Goal: Task Accomplishment & Management: Manage account settings

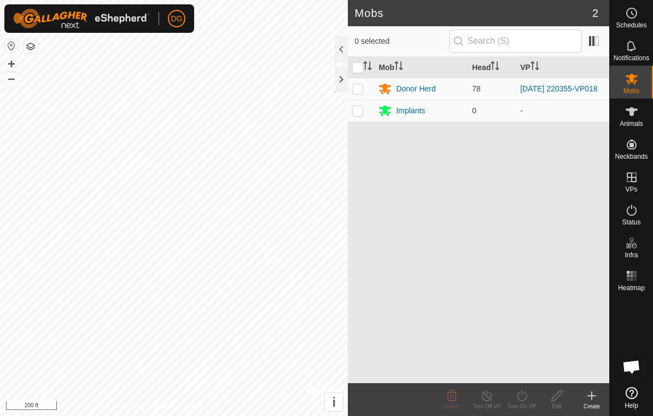
click at [627, 22] on span "Schedules" at bounding box center [631, 25] width 31 height 7
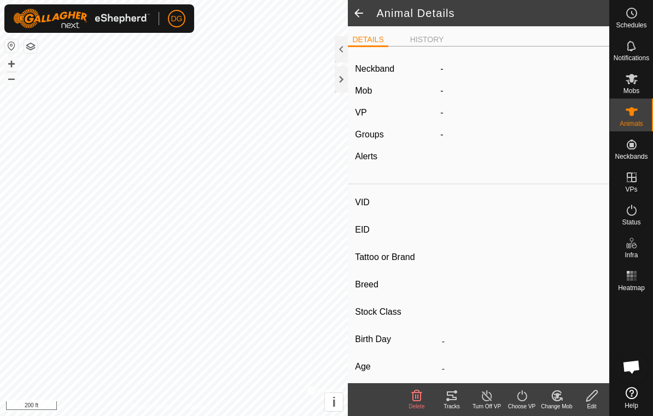
type input "v107"
type input "-"
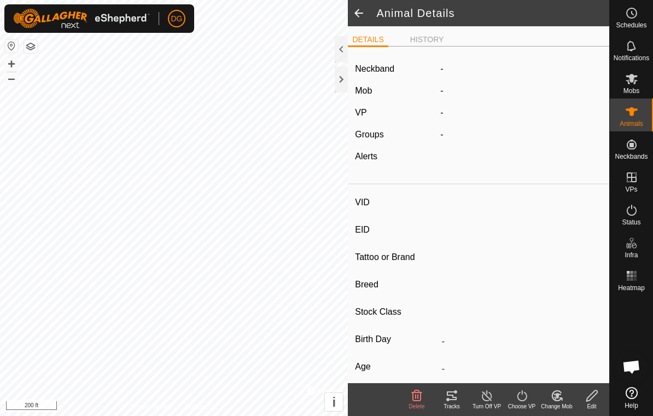
type input "0 kg"
type input "-"
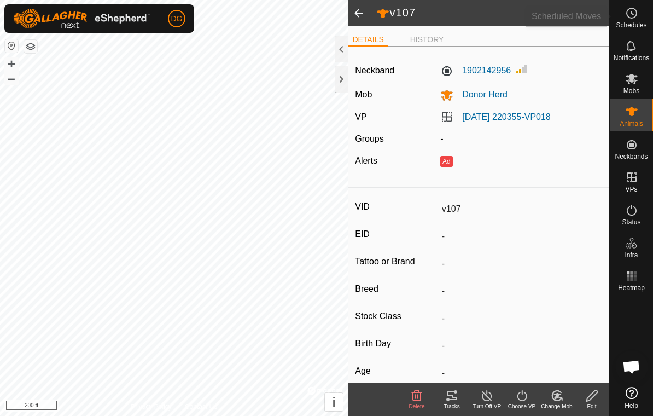
click at [630, 12] on icon at bounding box center [631, 13] width 13 height 13
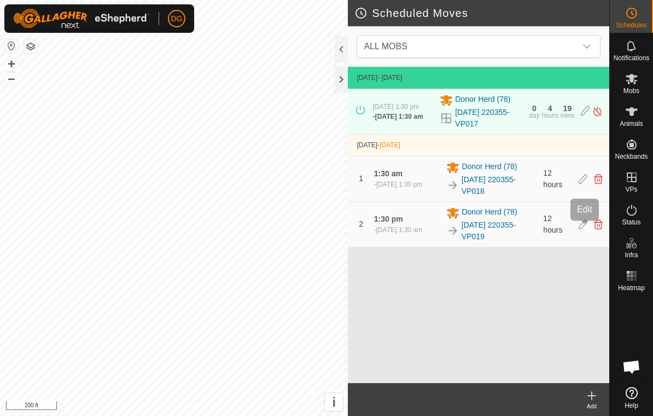
click at [584, 229] on icon at bounding box center [583, 224] width 9 height 10
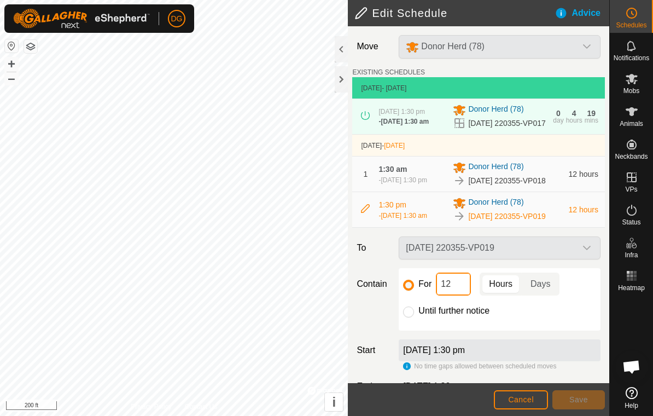
click at [460, 295] on input "12" at bounding box center [453, 284] width 35 height 23
type input "1"
click at [545, 291] on span "Days" at bounding box center [541, 283] width 20 height 13
click at [577, 398] on span "Save" at bounding box center [579, 399] width 19 height 9
